Goal: Information Seeking & Learning: Learn about a topic

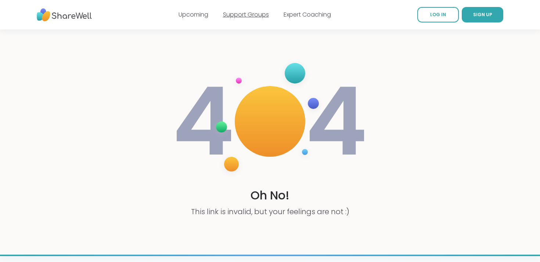
click at [246, 15] on link "Support Groups" at bounding box center [246, 14] width 46 height 8
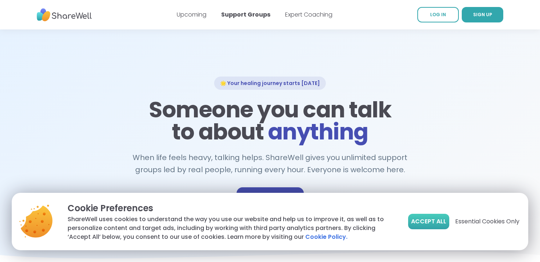
click at [418, 222] on span "Accept All" at bounding box center [428, 221] width 35 height 9
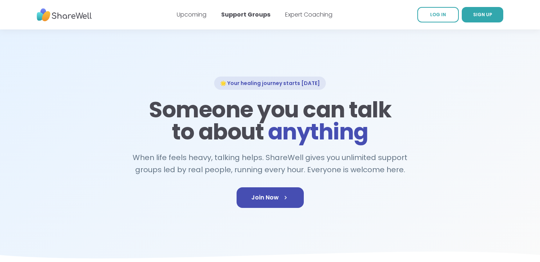
click at [71, 21] on img at bounding box center [64, 15] width 55 height 20
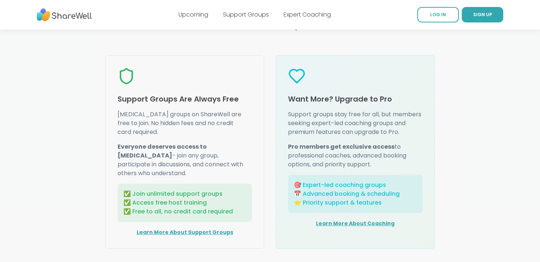
scroll to position [913, 0]
click at [167, 189] on p "✅ Join unlimited support groups ✅ Access free host training ✅ Free to all, no c…" at bounding box center [185, 202] width 123 height 26
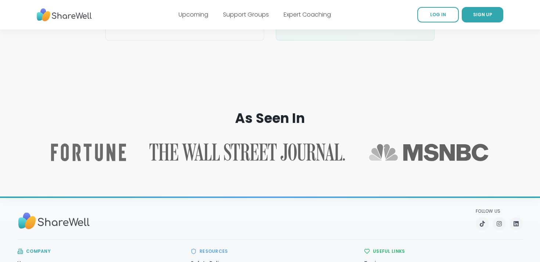
scroll to position [1203, 0]
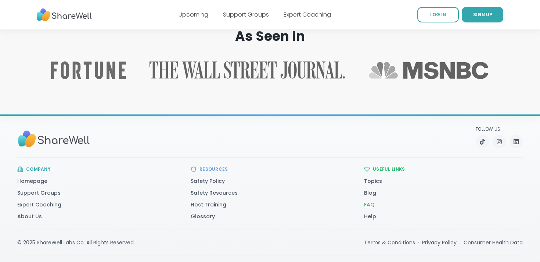
click at [367, 201] on link "FAQ" at bounding box center [369, 204] width 11 height 7
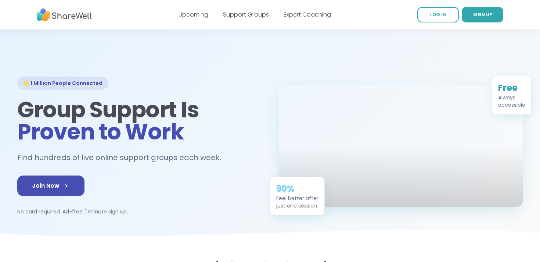
click at [240, 15] on link "Support Groups" at bounding box center [246, 14] width 46 height 8
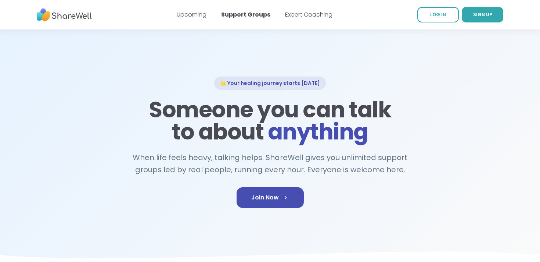
click at [80, 16] on img at bounding box center [64, 15] width 55 height 20
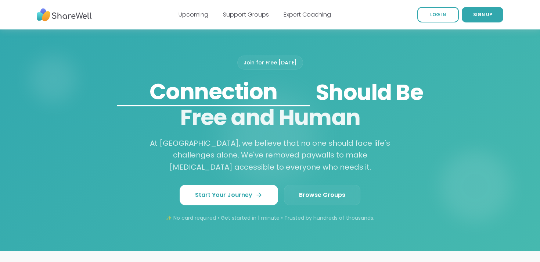
scroll to position [580, 0]
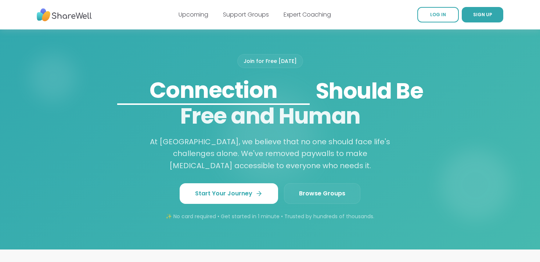
click at [320, 189] on link "Browse Groups" at bounding box center [322, 193] width 76 height 21
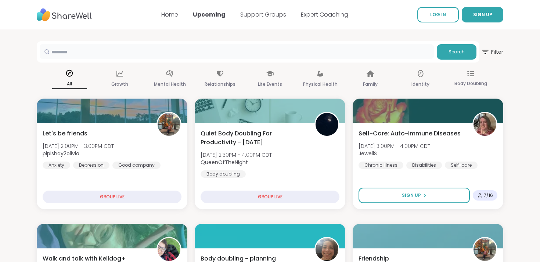
click at [223, 45] on input "text" at bounding box center [237, 51] width 394 height 15
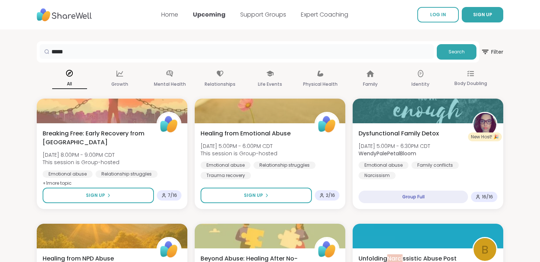
click at [223, 44] on input "*****" at bounding box center [237, 51] width 394 height 15
click at [217, 49] on input "*****" at bounding box center [237, 51] width 394 height 15
type input "**********"
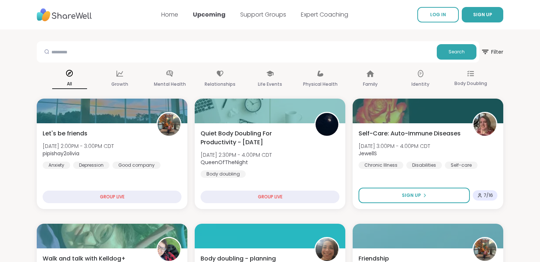
click at [59, 19] on img at bounding box center [64, 15] width 55 height 20
